Goal: Information Seeking & Learning: Understand process/instructions

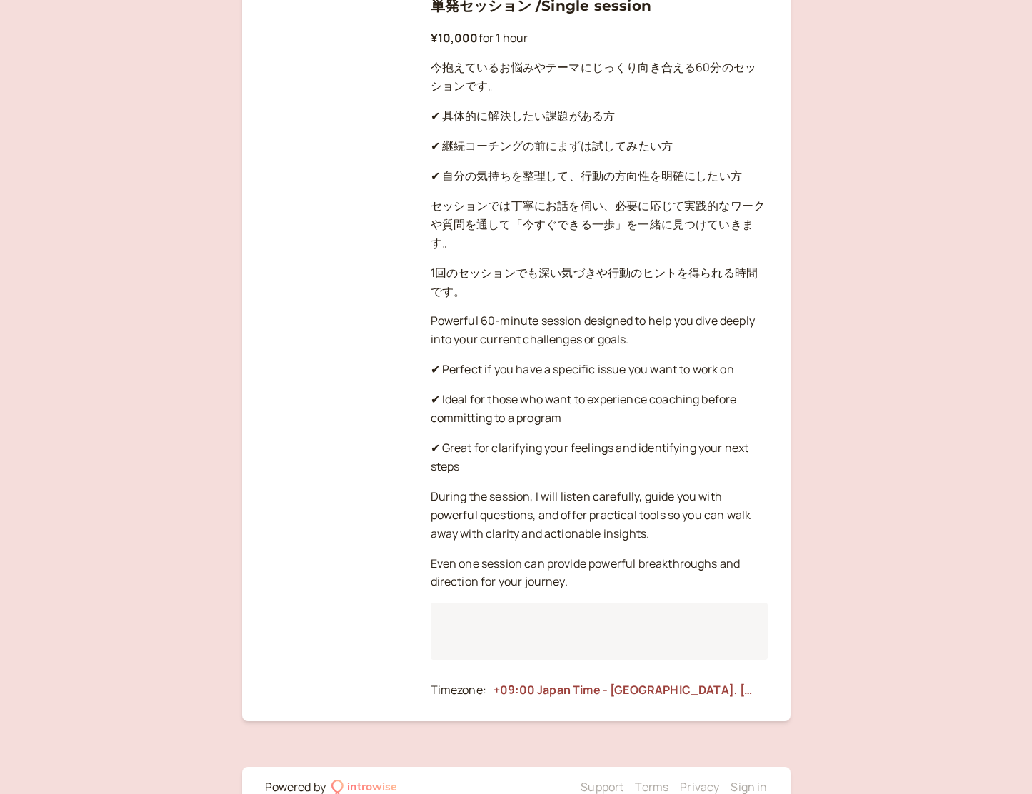
scroll to position [2008, 0]
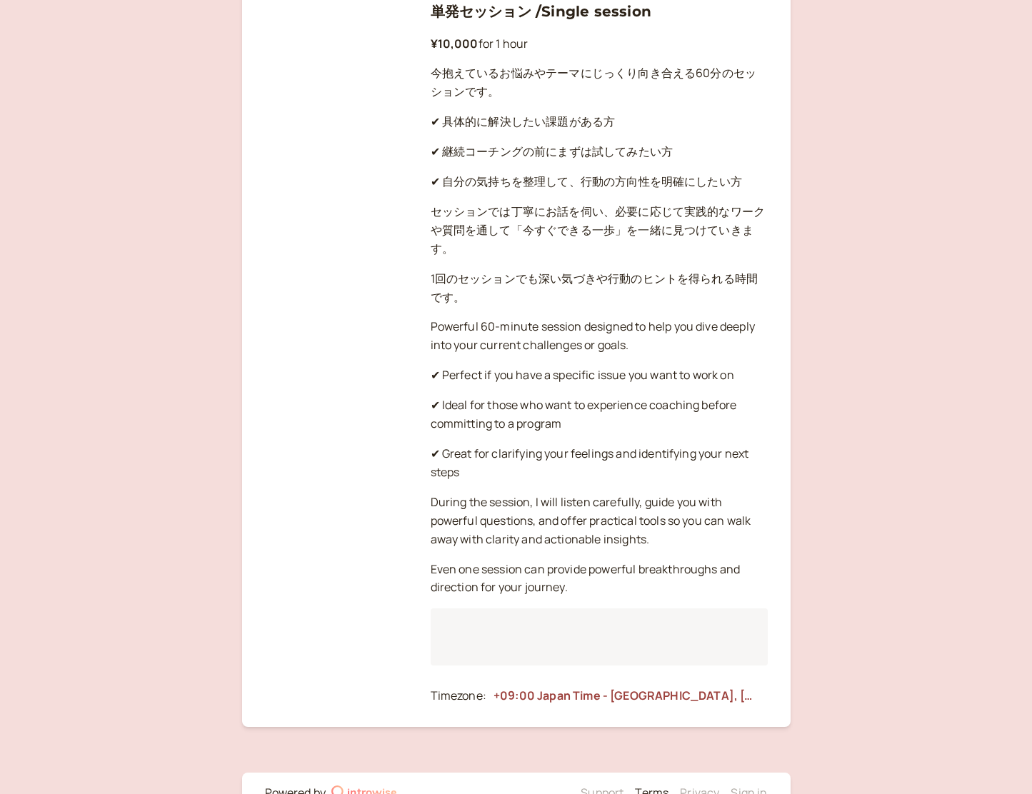
click at [660, 785] on link "Terms" at bounding box center [652, 793] width 34 height 16
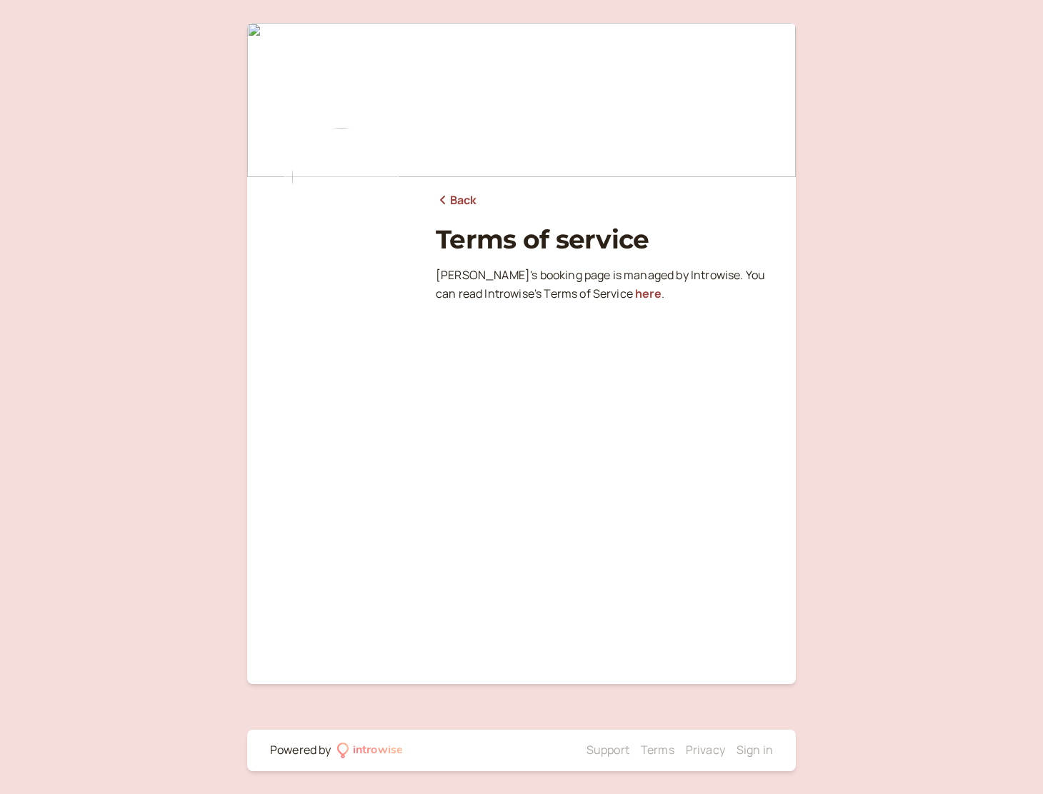
click at [628, 301] on p "[PERSON_NAME] ' s booking page is managed by Introwise. You can read Introwise …" at bounding box center [604, 284] width 337 height 37
click at [635, 296] on link "here" at bounding box center [648, 294] width 26 height 16
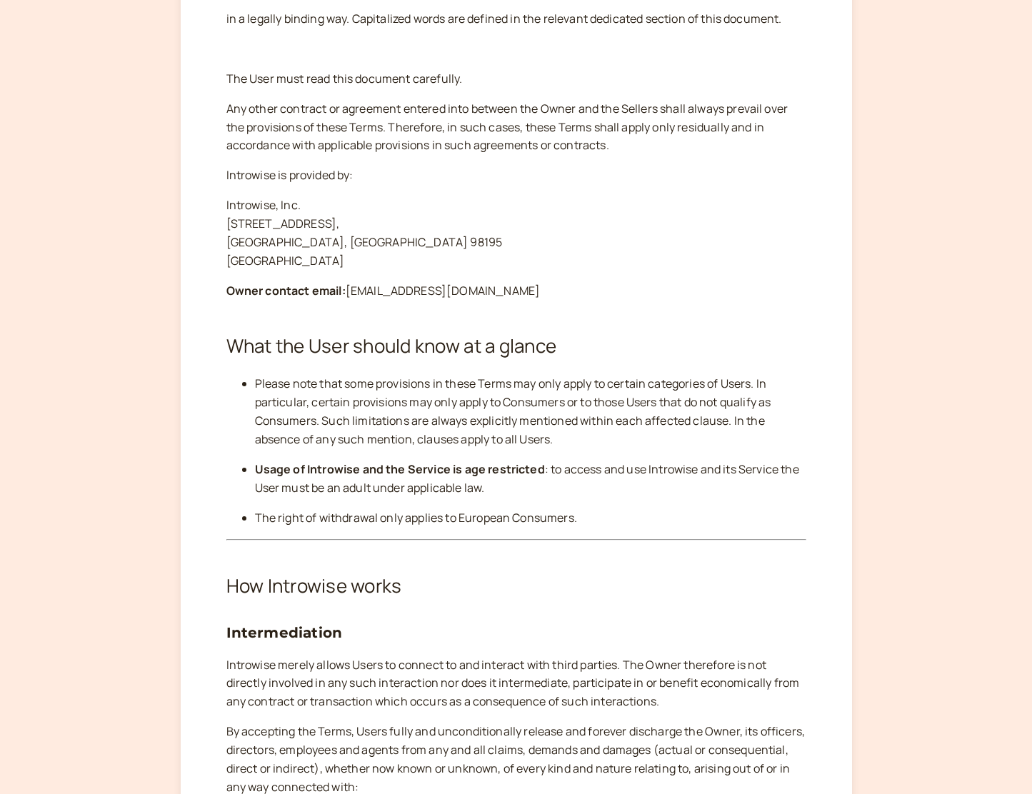
scroll to position [234, 0]
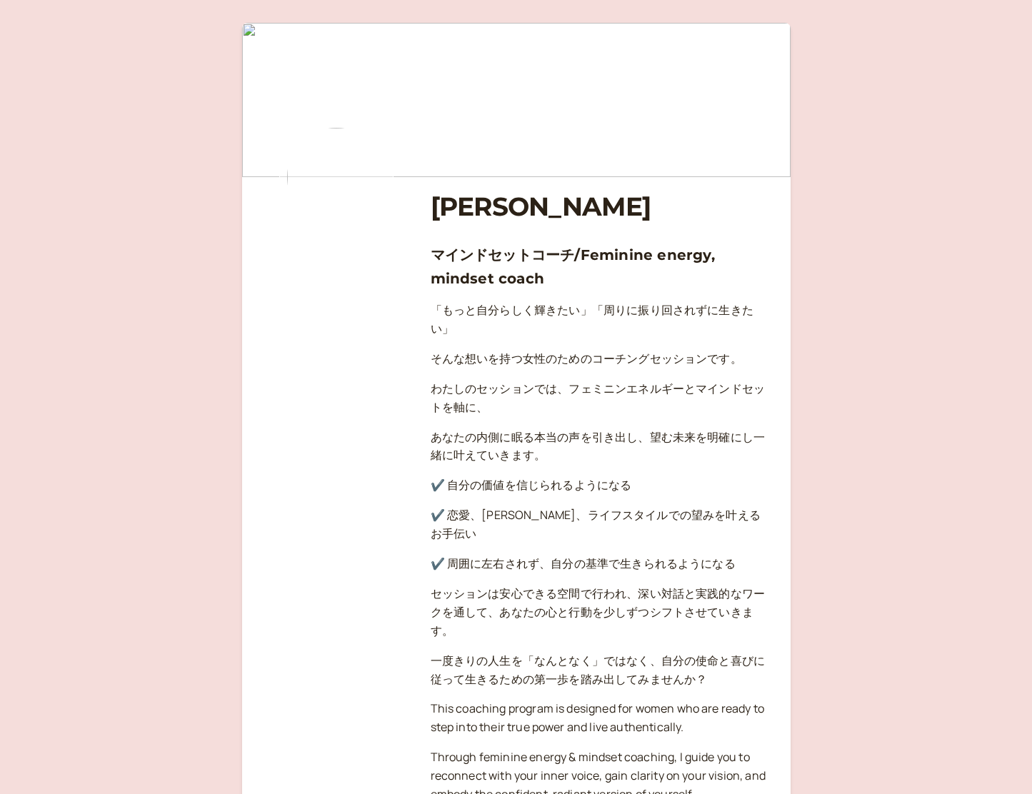
click at [347, 192] on img at bounding box center [336, 177] width 114 height 114
click at [499, 99] on img at bounding box center [516, 100] width 549 height 154
click at [501, 119] on img at bounding box center [516, 100] width 549 height 154
